Goal: Task Accomplishment & Management: Complete application form

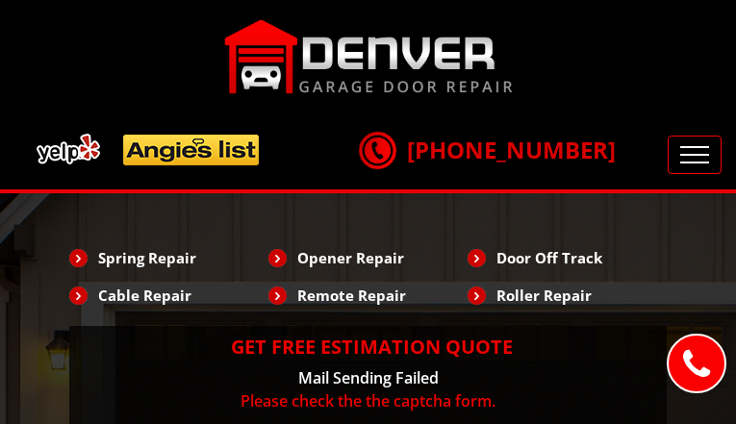
type input "EEhfEfDi"
type input "8156252275"
type input "[EMAIL_ADDRESS][DOMAIN_NAME]"
type input "vBpCLDXPd"
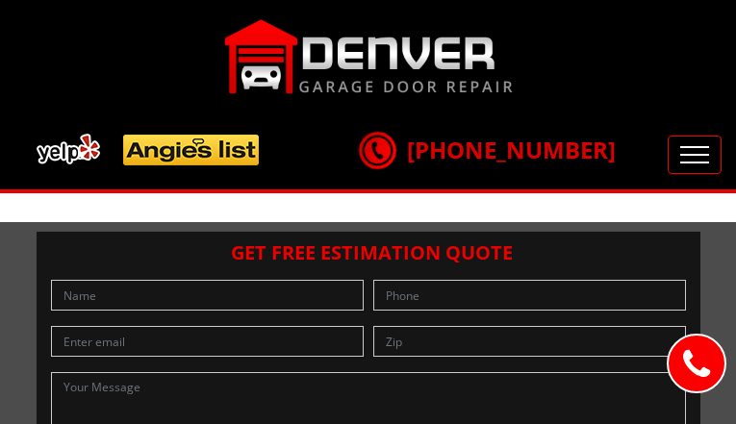
type input "ZWhkJtSzB"
type input "5096237750"
type input "[EMAIL_ADDRESS][DOMAIN_NAME]"
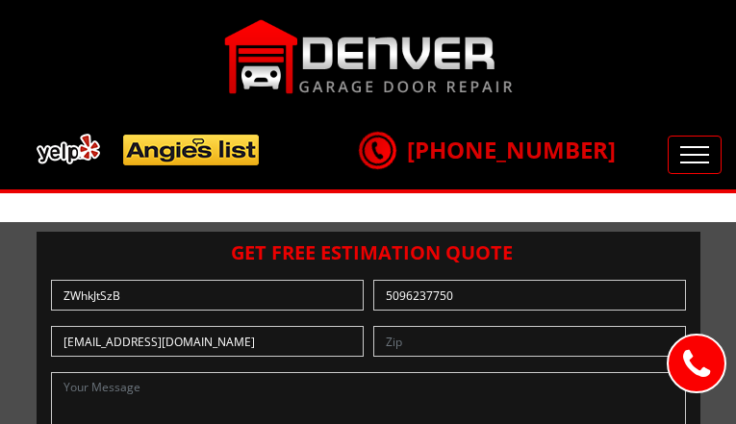
type input "jjSKnnIzwGHlAF"
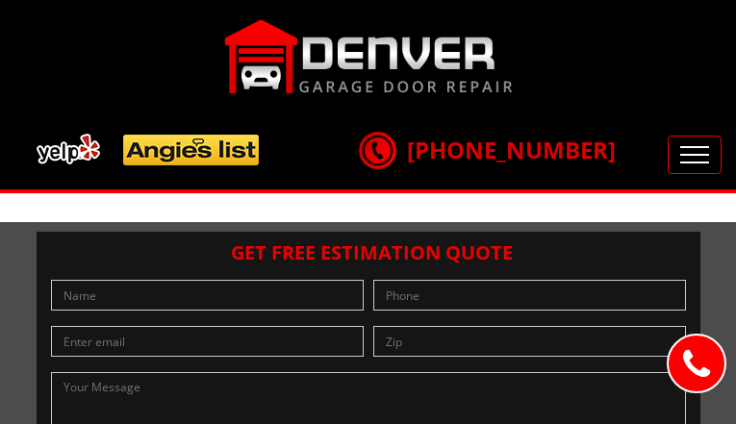
type input "JQJLgZmeRDnV"
type input "6929930883"
type input "[EMAIL_ADDRESS][DOMAIN_NAME]"
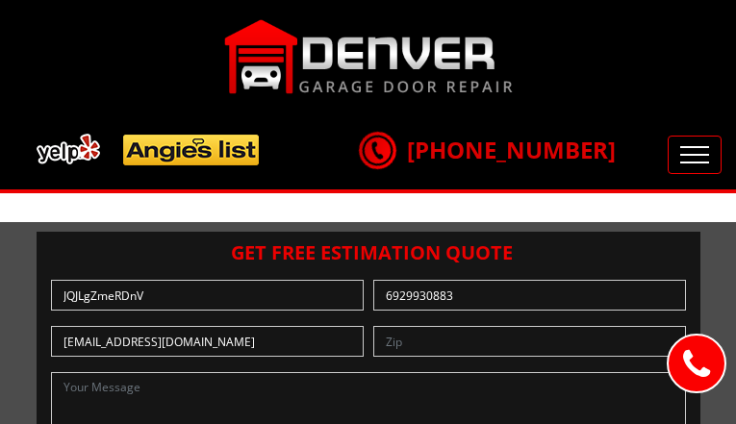
type input "DJsJGPSiAzmHurn"
